Goal: Task Accomplishment & Management: Manage account settings

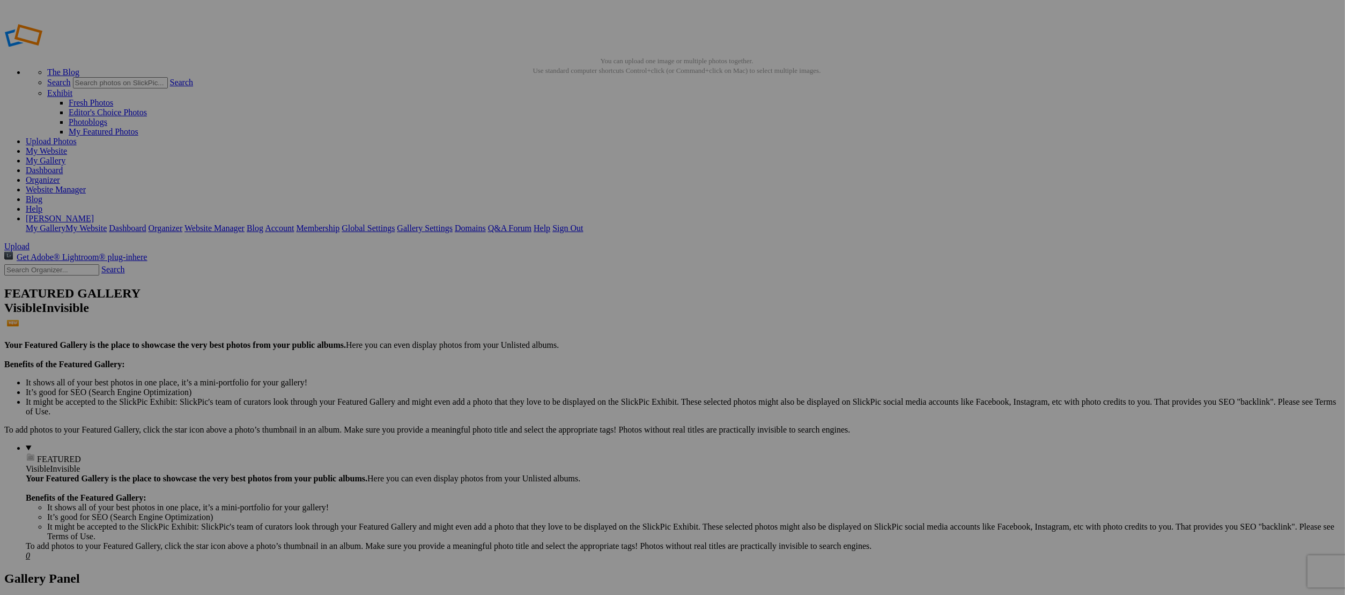
click at [604, 312] on input "text" at bounding box center [588, 317] width 117 height 11
type input "Rapids_Sept 12"
click at [576, 351] on span "Create" at bounding box center [565, 355] width 23 height 9
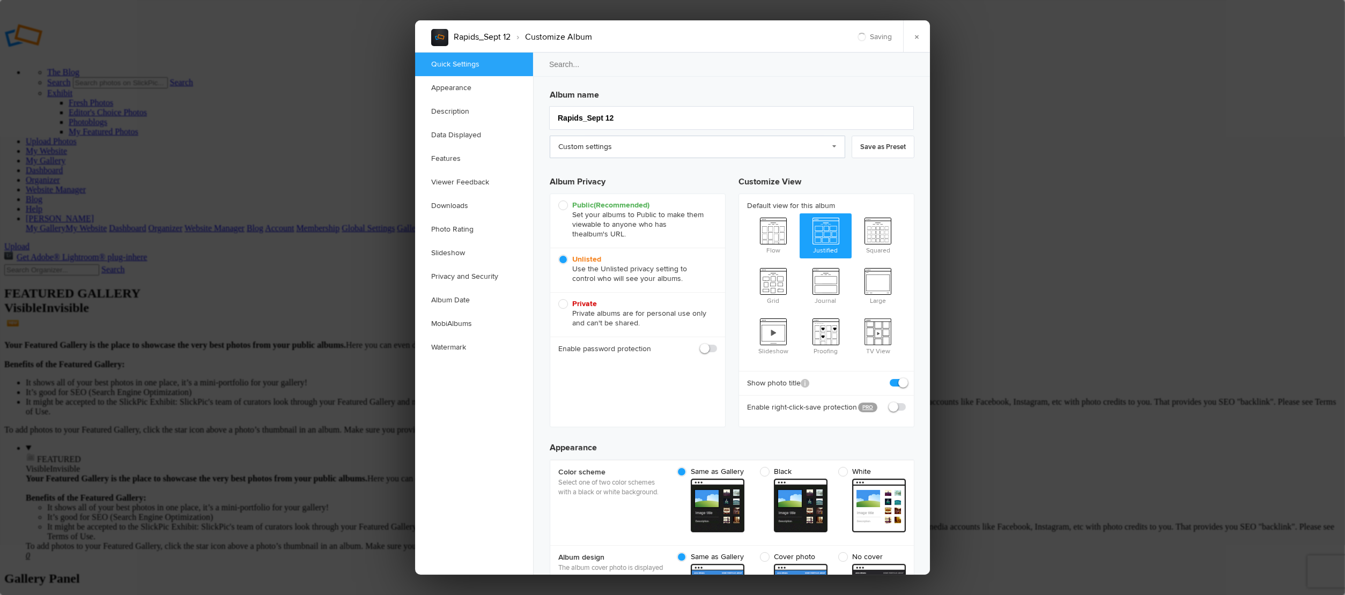
click at [576, 146] on link "Custom settings" at bounding box center [697, 147] width 295 height 23
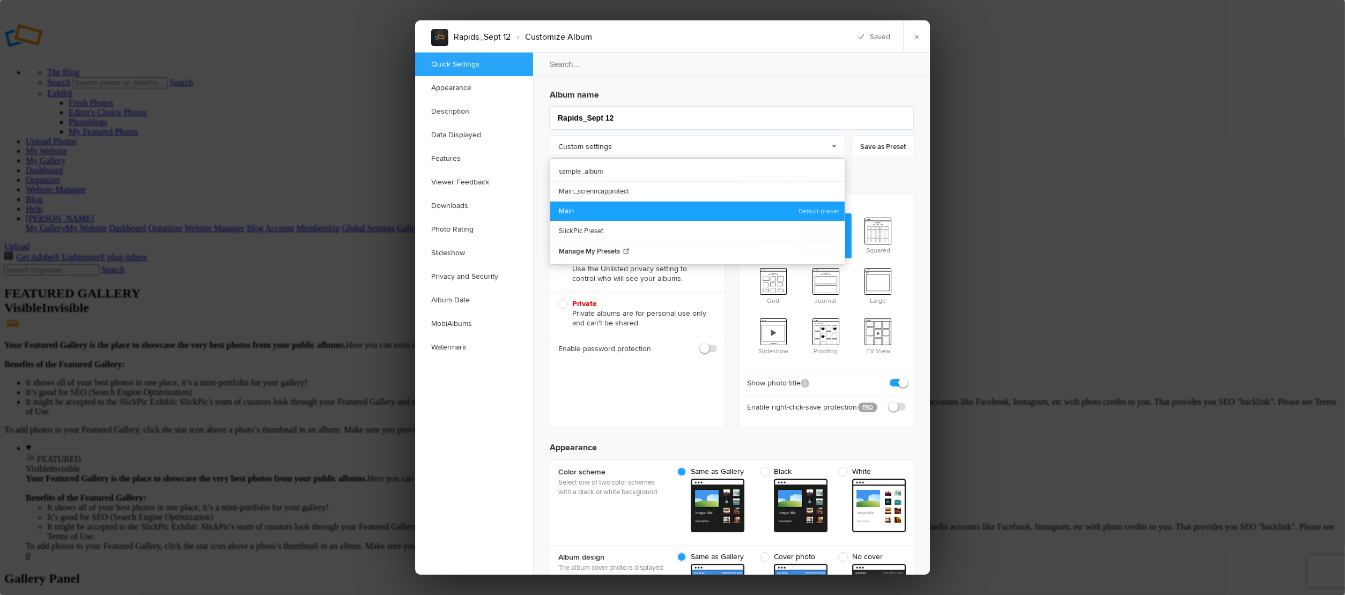
click at [569, 205] on link "Main" at bounding box center [697, 211] width 294 height 20
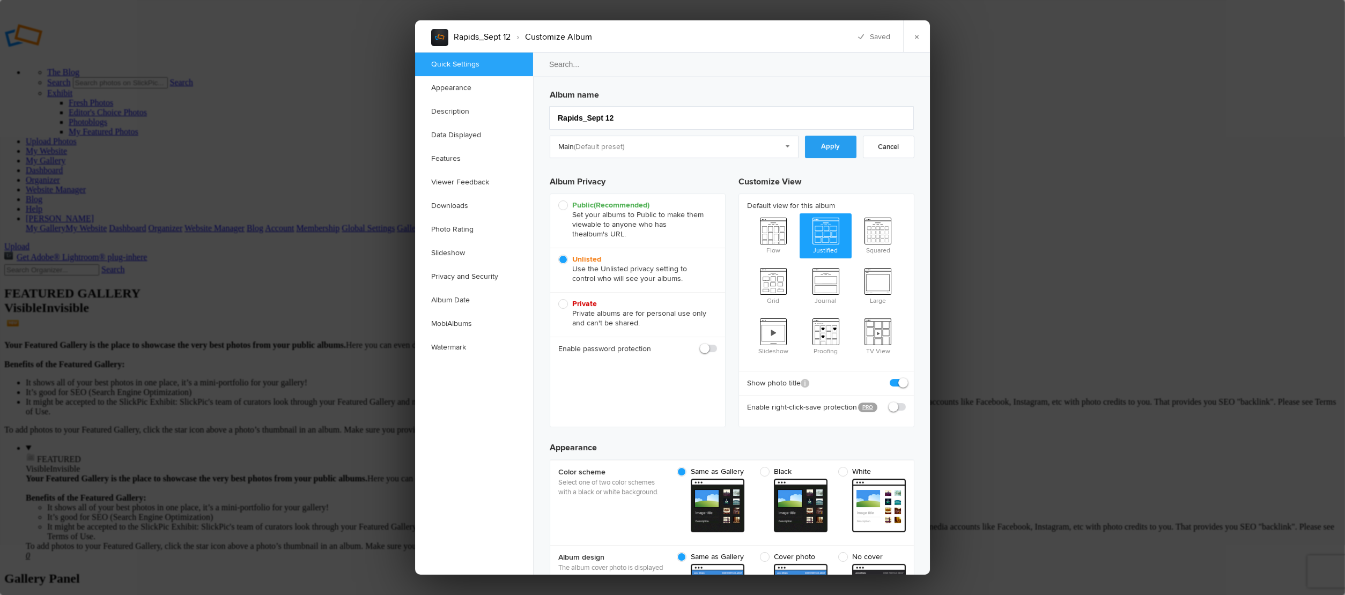
click at [821, 145] on link "Apply" at bounding box center [830, 147] width 51 height 23
checkbox input "true"
click at [918, 43] on link "×" at bounding box center [916, 36] width 27 height 32
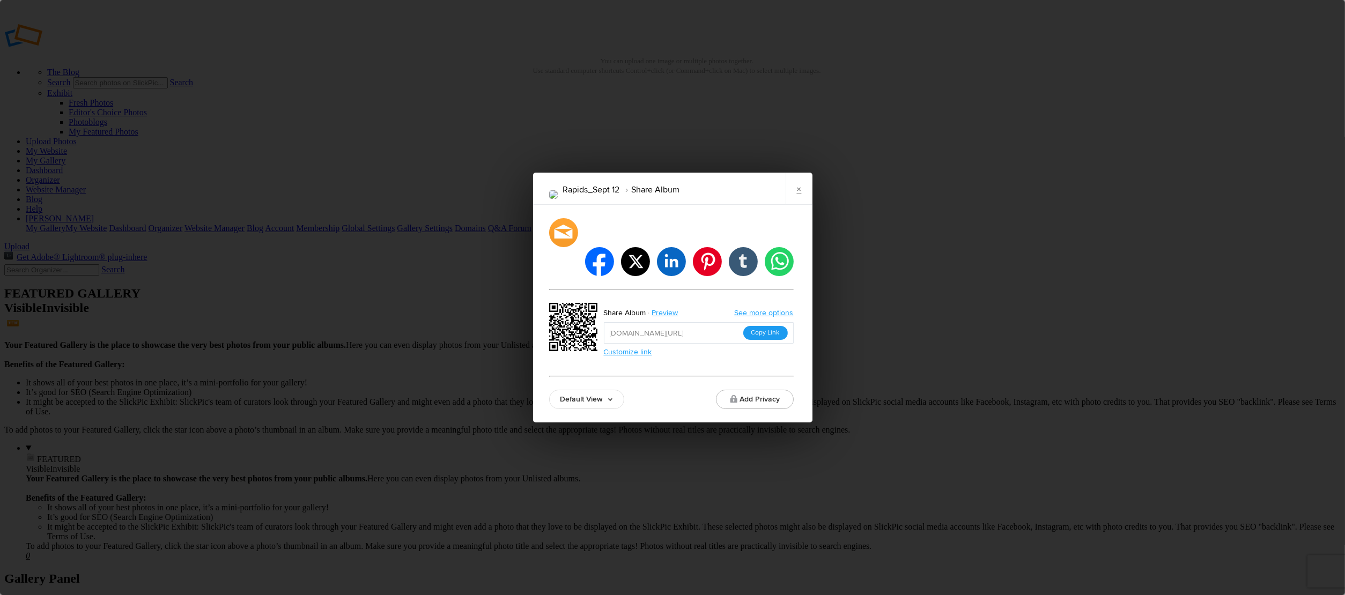
click at [762, 326] on button "Copy Link" at bounding box center [765, 333] width 45 height 14
click at [799, 205] on link "×" at bounding box center [799, 189] width 27 height 32
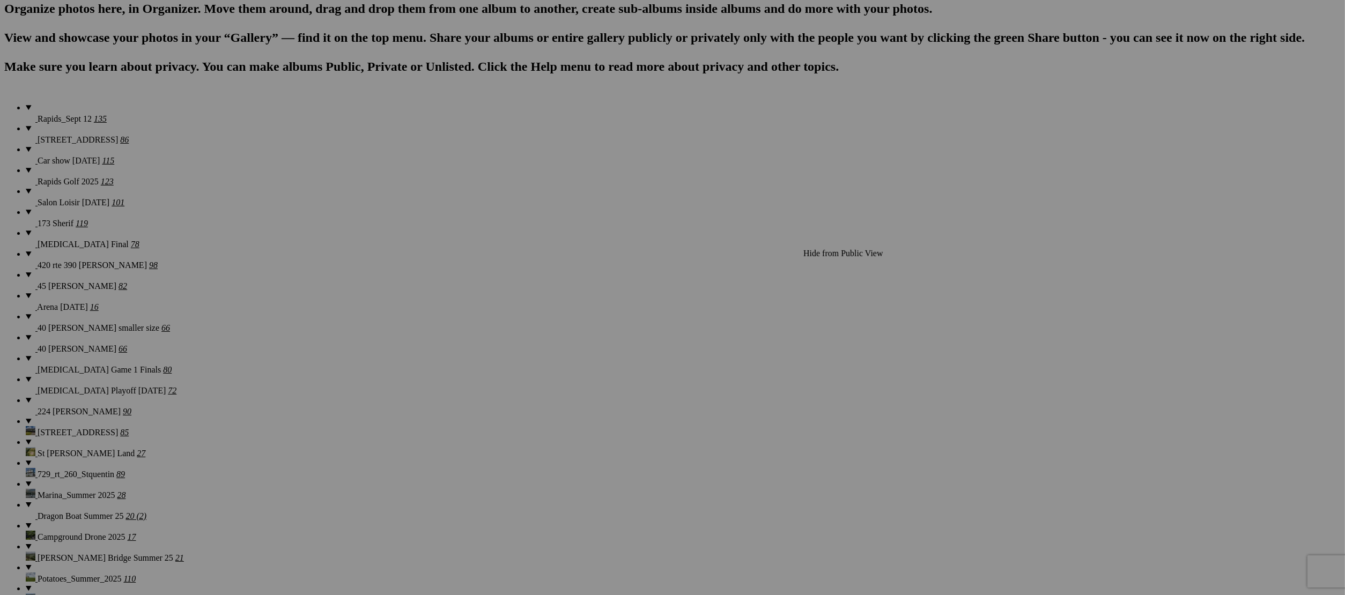
scroll to position [703, 0]
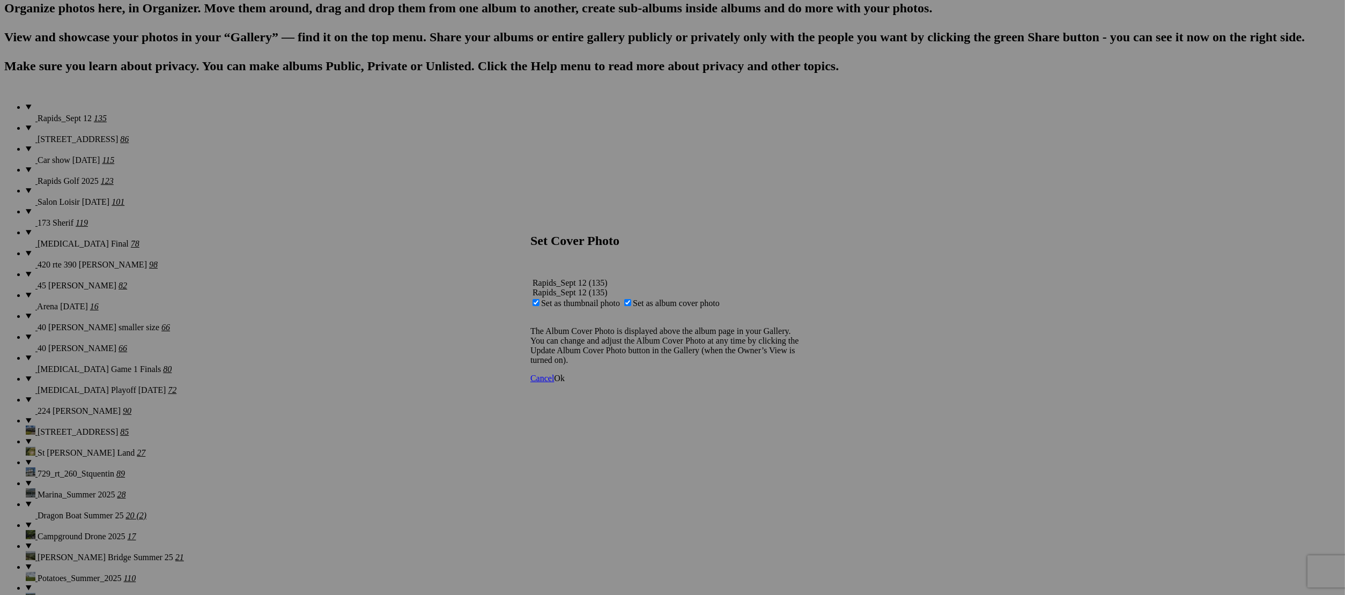
click at [565, 383] on span "Ok" at bounding box center [559, 378] width 11 height 9
